Goal: Navigation & Orientation: Find specific page/section

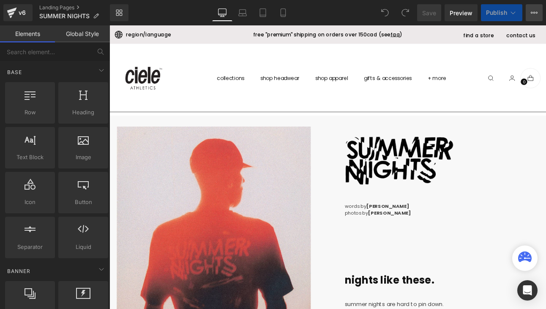
click at [534, 14] on icon at bounding box center [534, 12] width 7 height 7
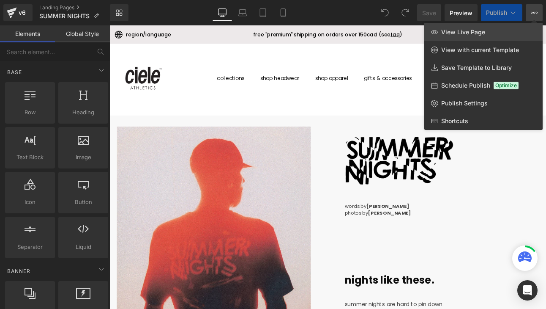
click at [471, 32] on span "View Live Page" at bounding box center [463, 32] width 44 height 8
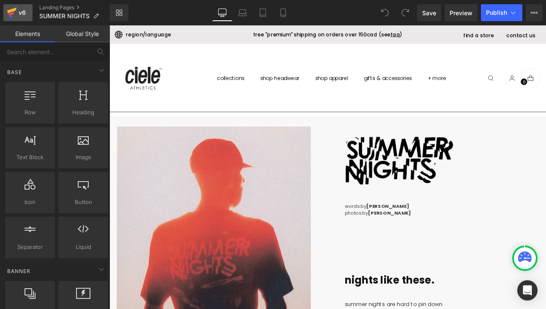
click at [30, 16] on link "v6" at bounding box center [17, 12] width 29 height 17
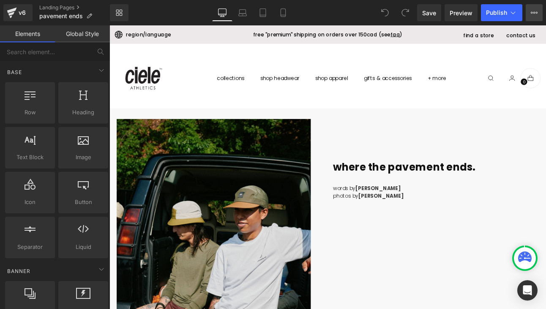
click at [536, 16] on button "View Live Page View with current Template Save Template to Library Schedule Pub…" at bounding box center [534, 12] width 17 height 17
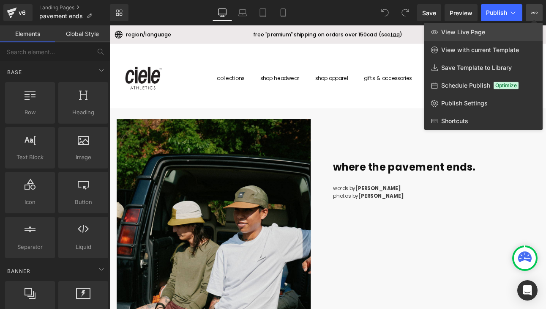
click at [479, 36] on link "View Live Page" at bounding box center [483, 32] width 118 height 18
